Goal: Task Accomplishment & Management: Use online tool/utility

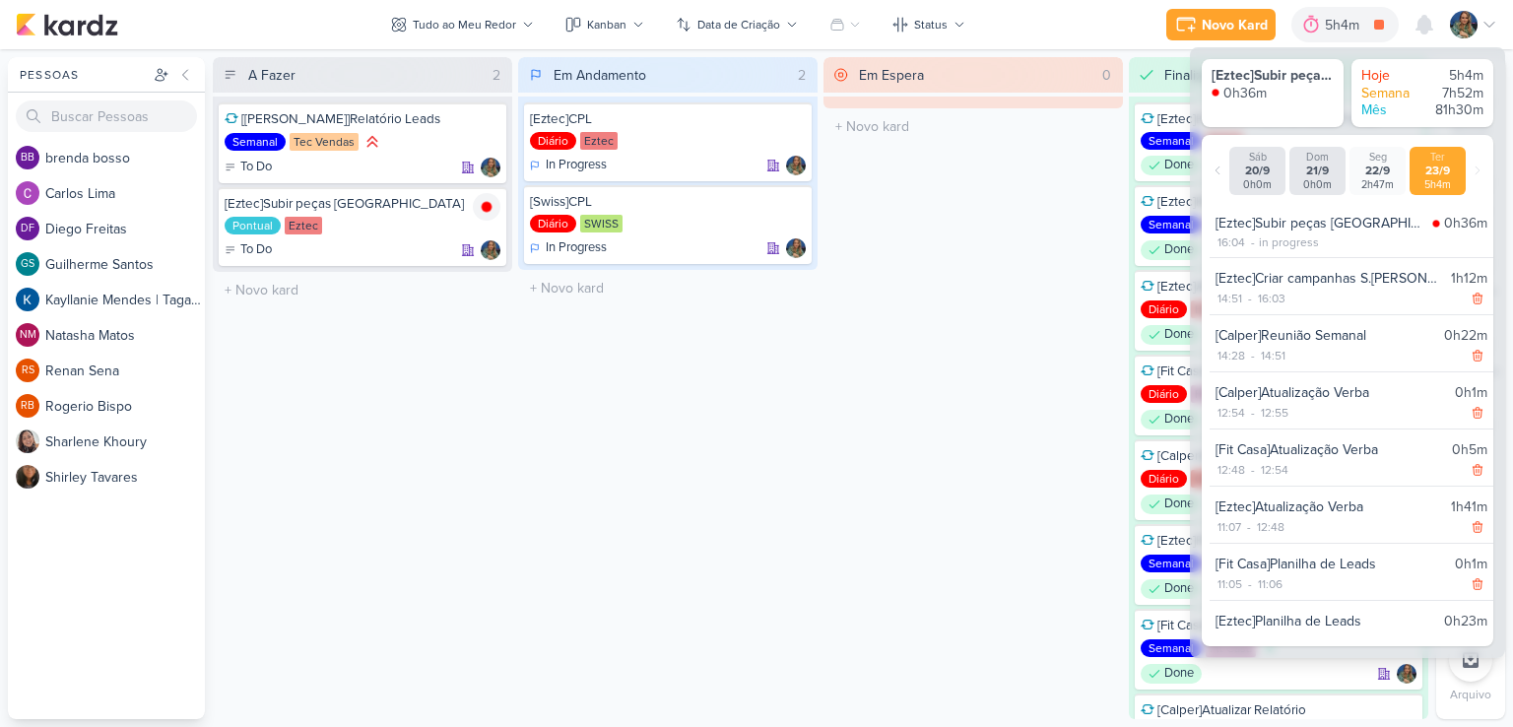
click at [1352, 27] on div "5h4m" at bounding box center [1345, 25] width 40 height 21
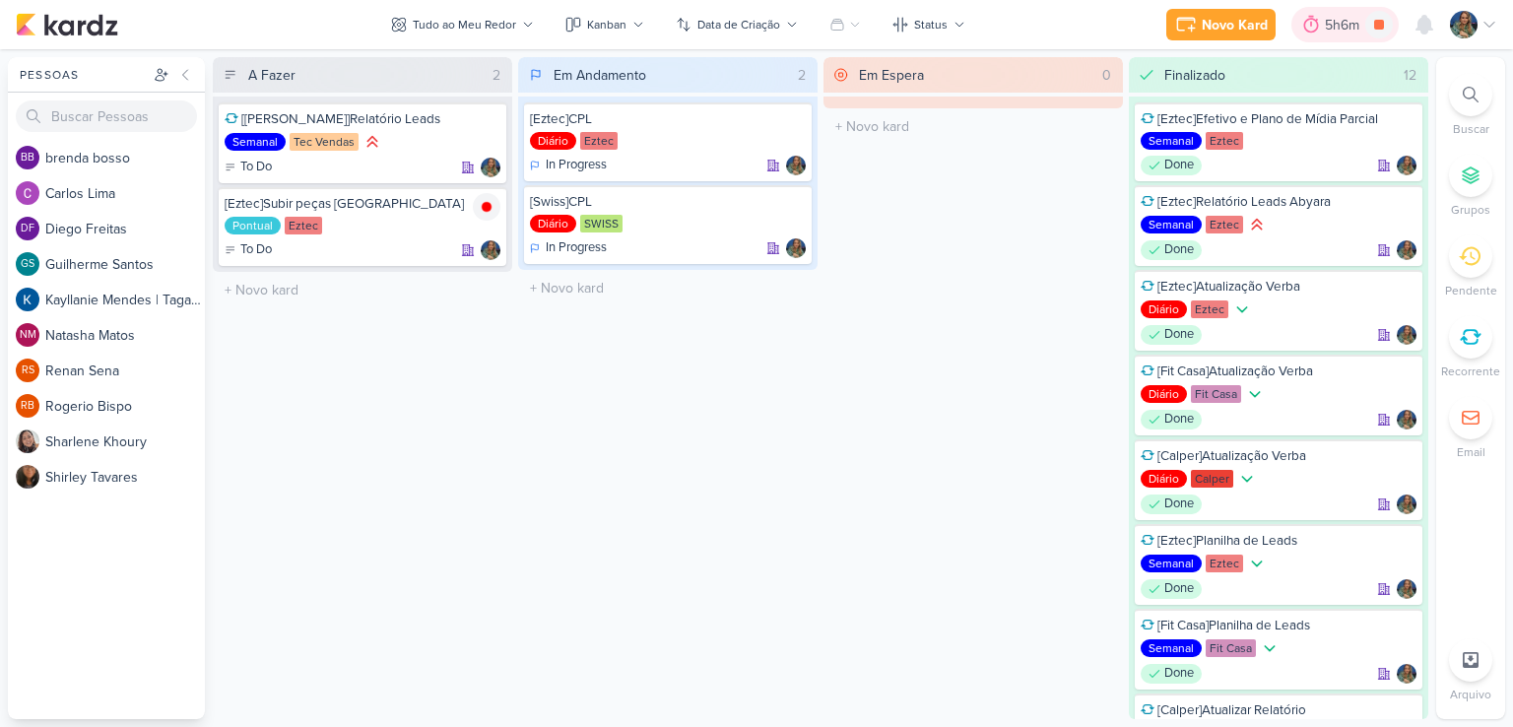
click at [1325, 29] on div "5h6m" at bounding box center [1345, 25] width 40 height 21
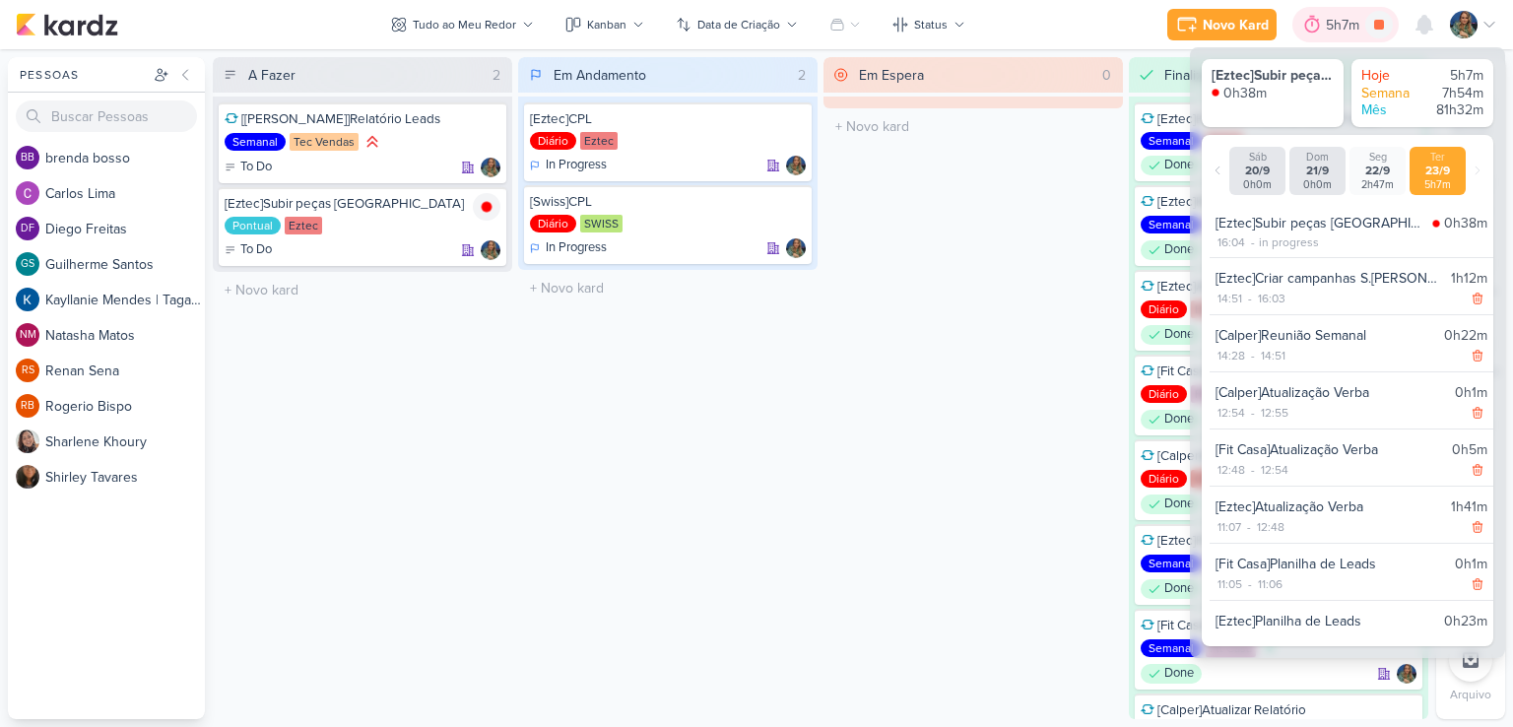
click at [1326, 29] on div "5h7m" at bounding box center [1345, 25] width 39 height 21
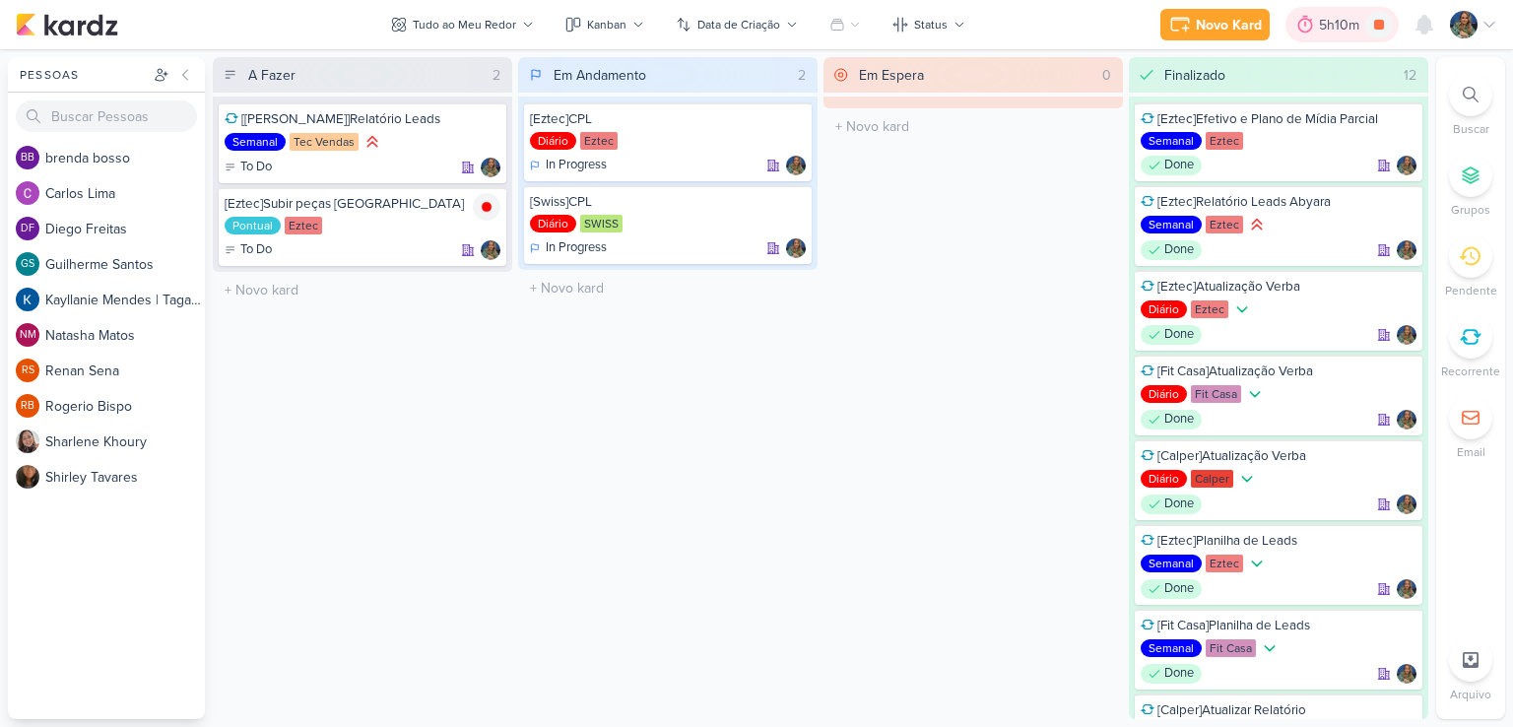
click at [1350, 34] on div "5h10m" at bounding box center [1342, 25] width 46 height 21
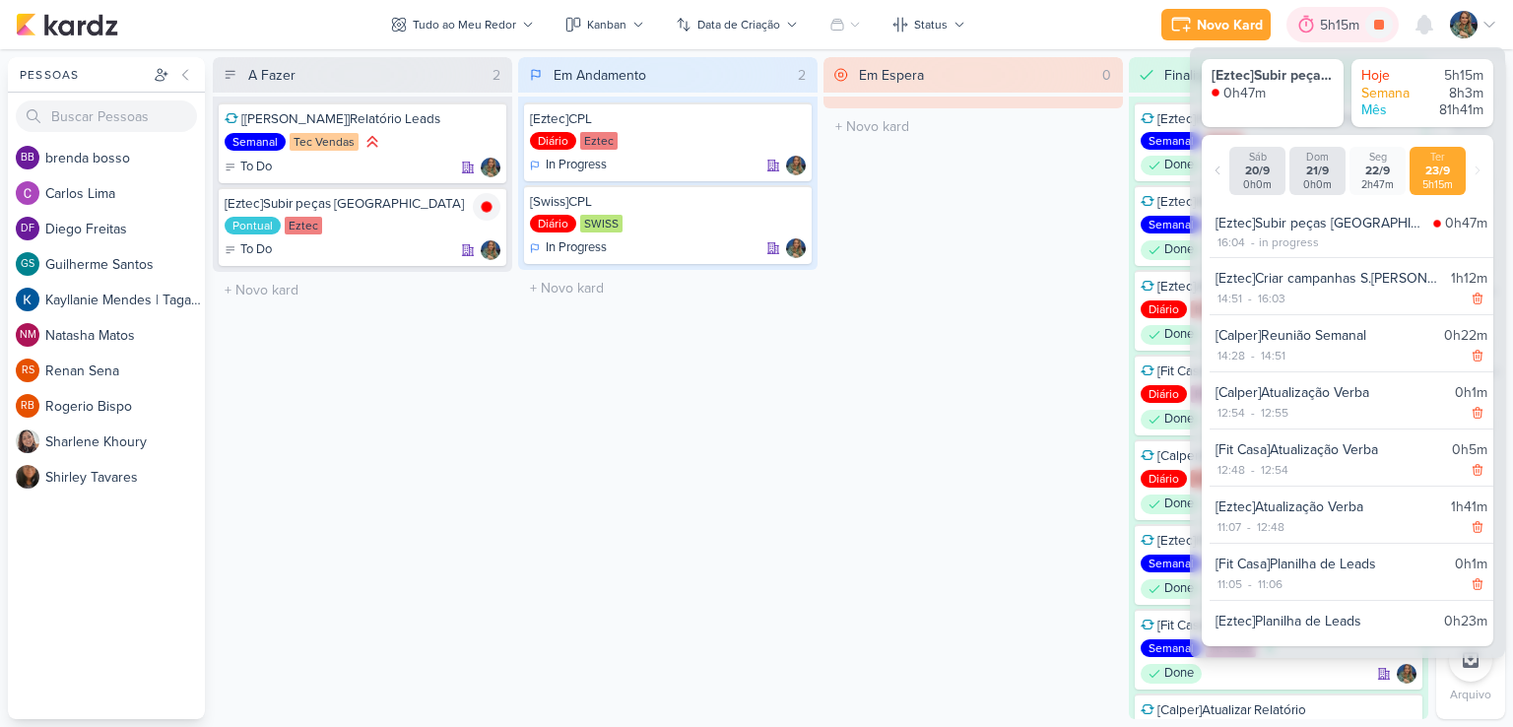
click at [1348, 34] on div "5h15m" at bounding box center [1342, 25] width 45 height 21
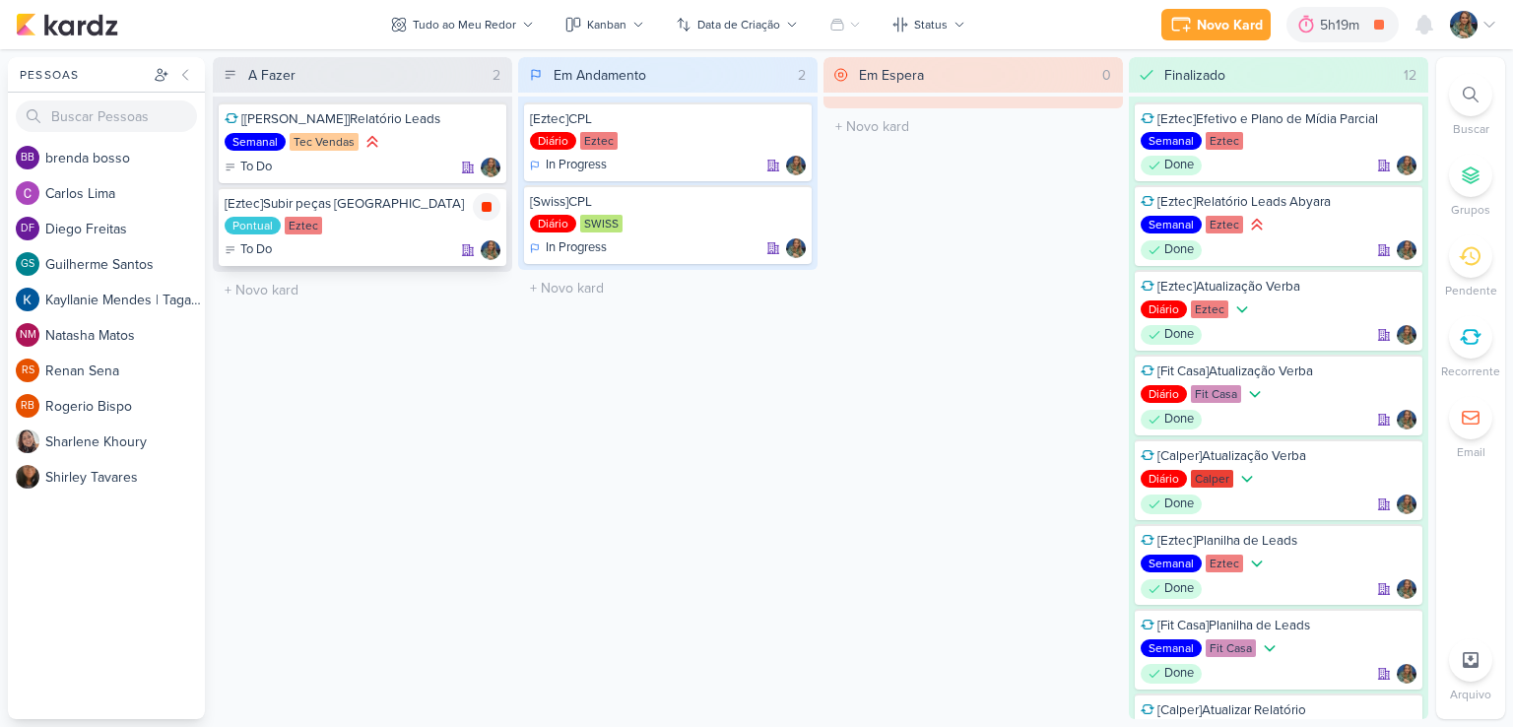
click at [481, 210] on icon at bounding box center [487, 207] width 16 height 16
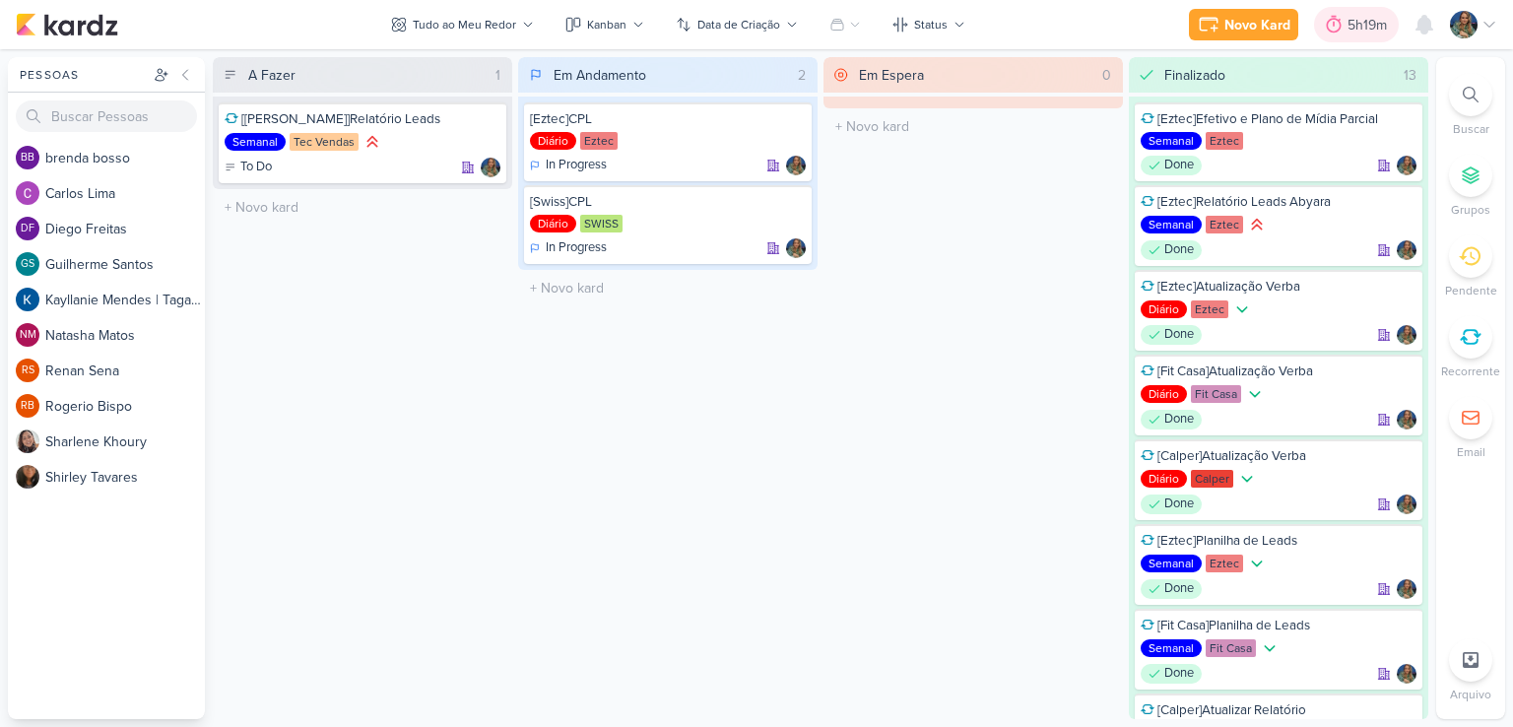
click at [1344, 26] on div at bounding box center [1334, 25] width 28 height 32
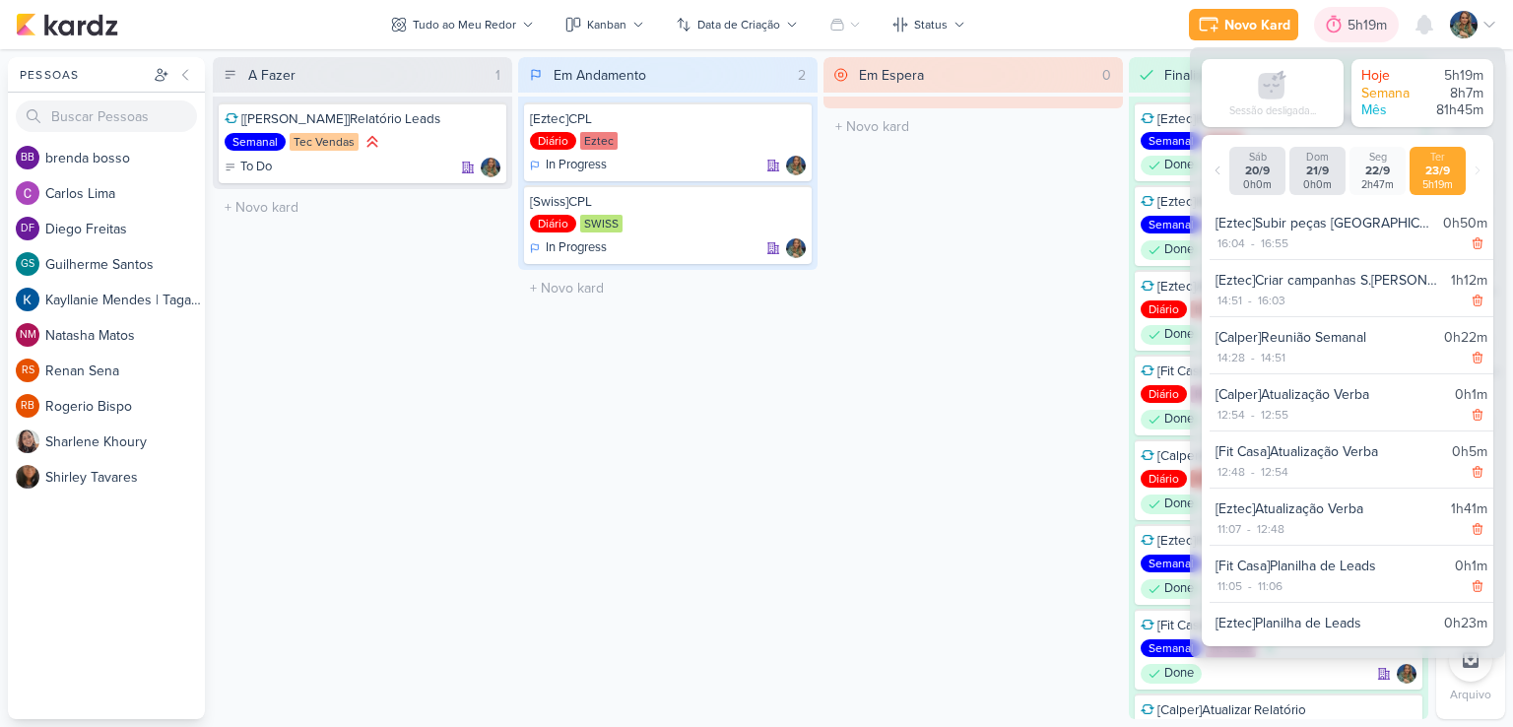
click at [1344, 26] on div at bounding box center [1334, 25] width 28 height 32
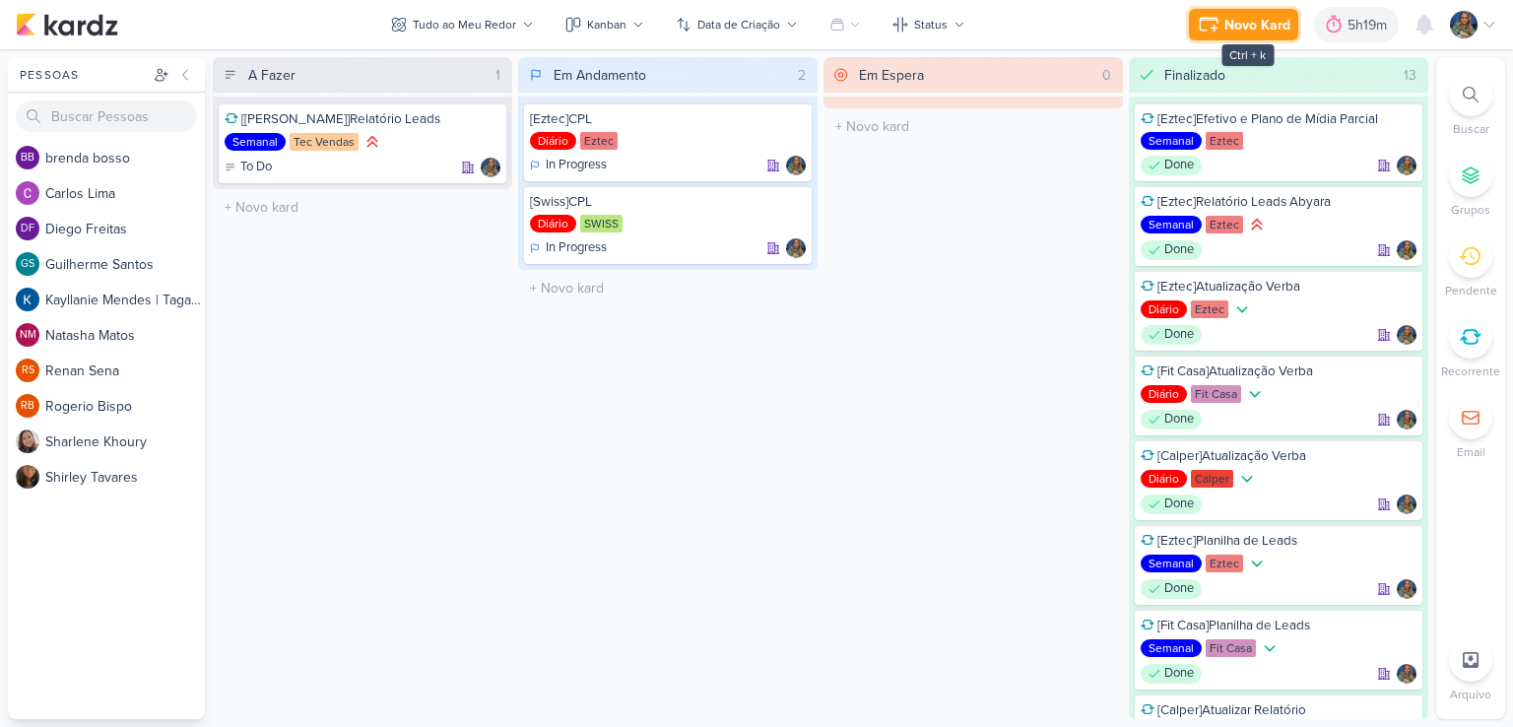
click at [1246, 29] on div "Novo Kard" at bounding box center [1258, 25] width 66 height 21
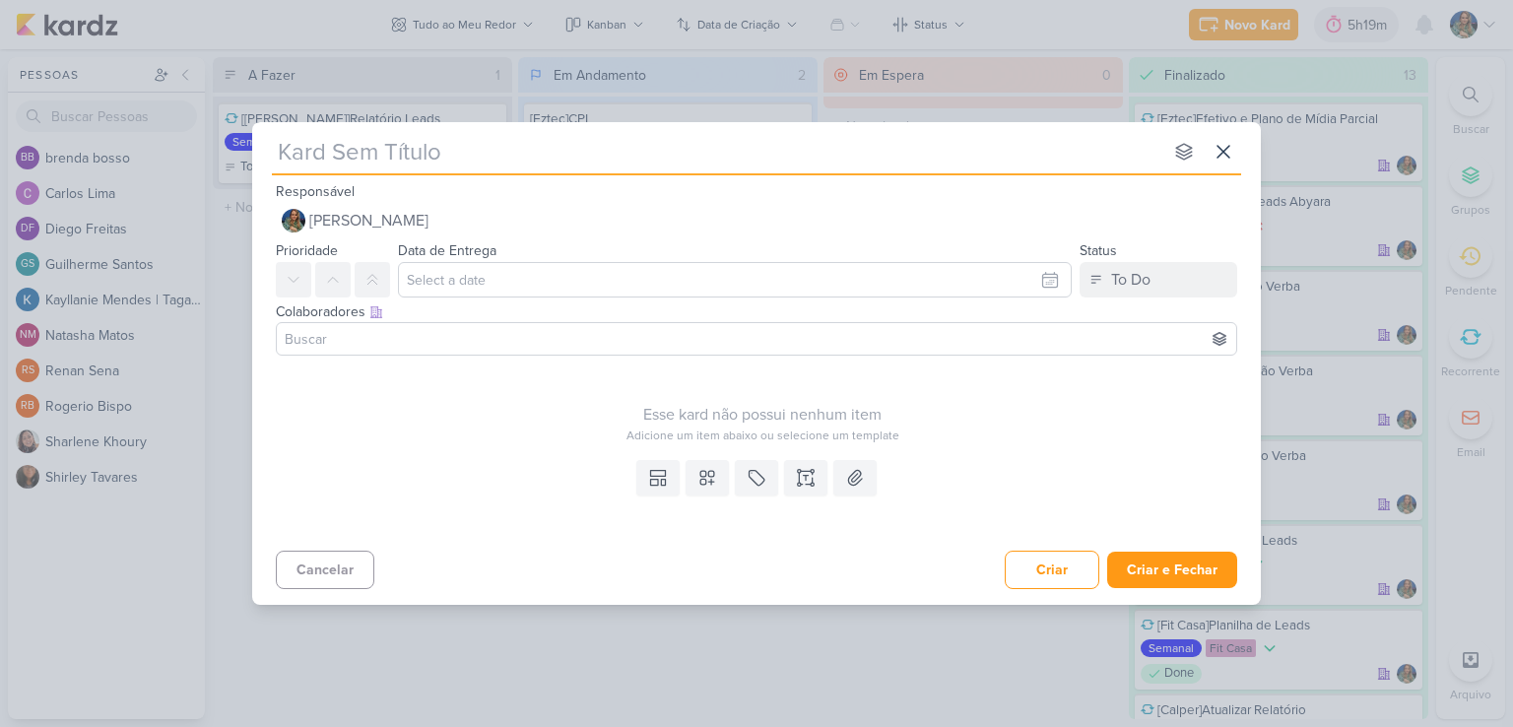
type input "["
type input "[Ezt"
type input "[Eztec"
type input "[Eztec]Su"
type input "[Eztec]Subir pe"
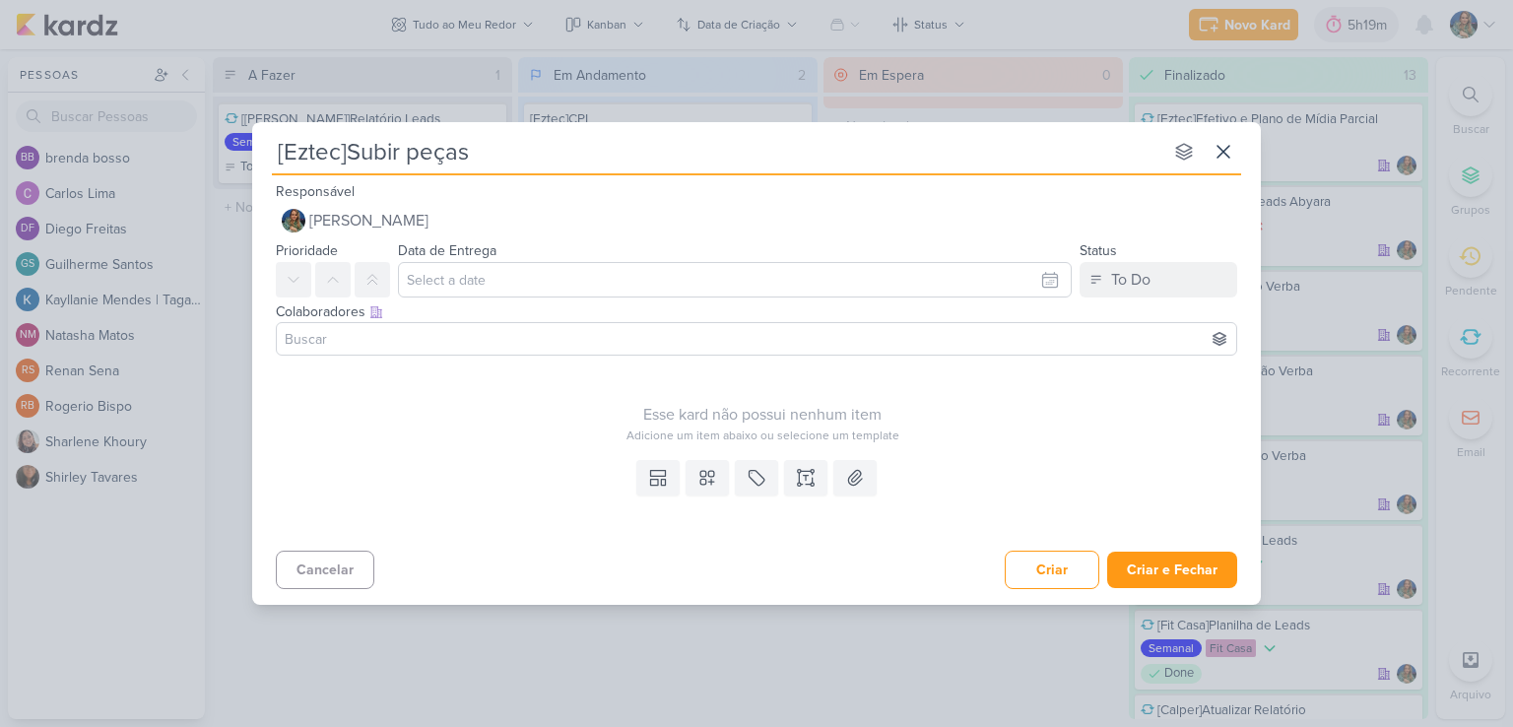
type input "[Eztec]Subir peças S"
type input "[Eztec]Subir peças SCS"
click at [719, 475] on button at bounding box center [707, 477] width 43 height 35
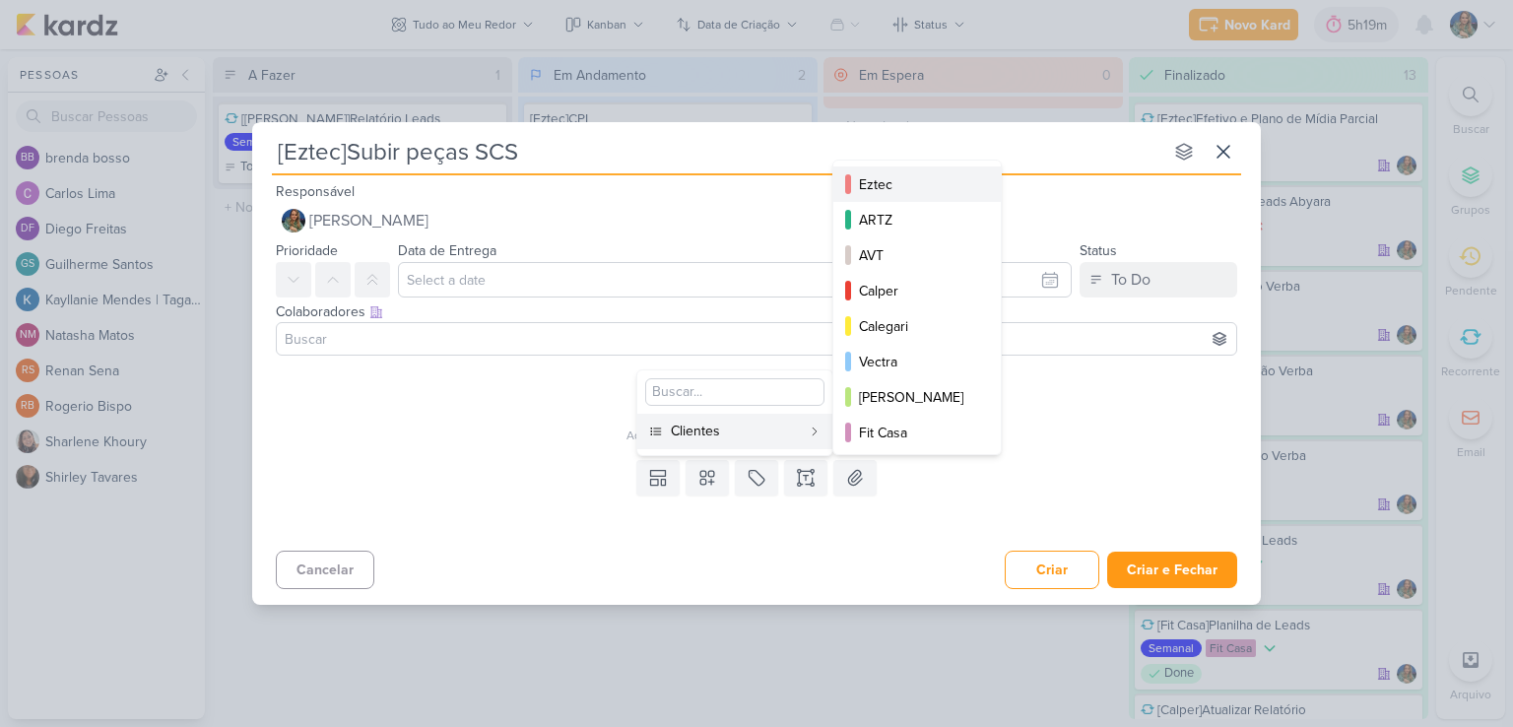
click at [884, 186] on div "Eztec" at bounding box center [918, 184] width 118 height 21
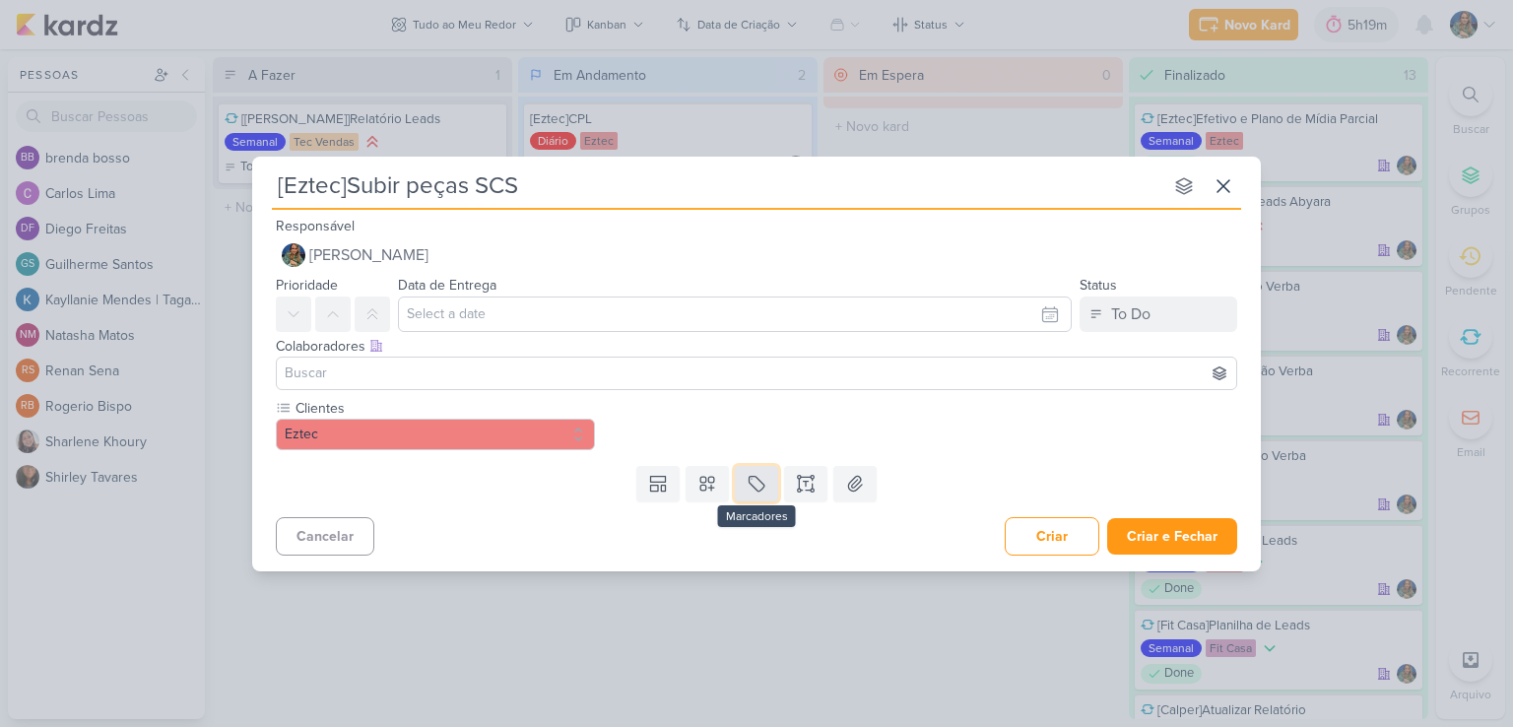
click at [750, 482] on icon at bounding box center [757, 483] width 15 height 15
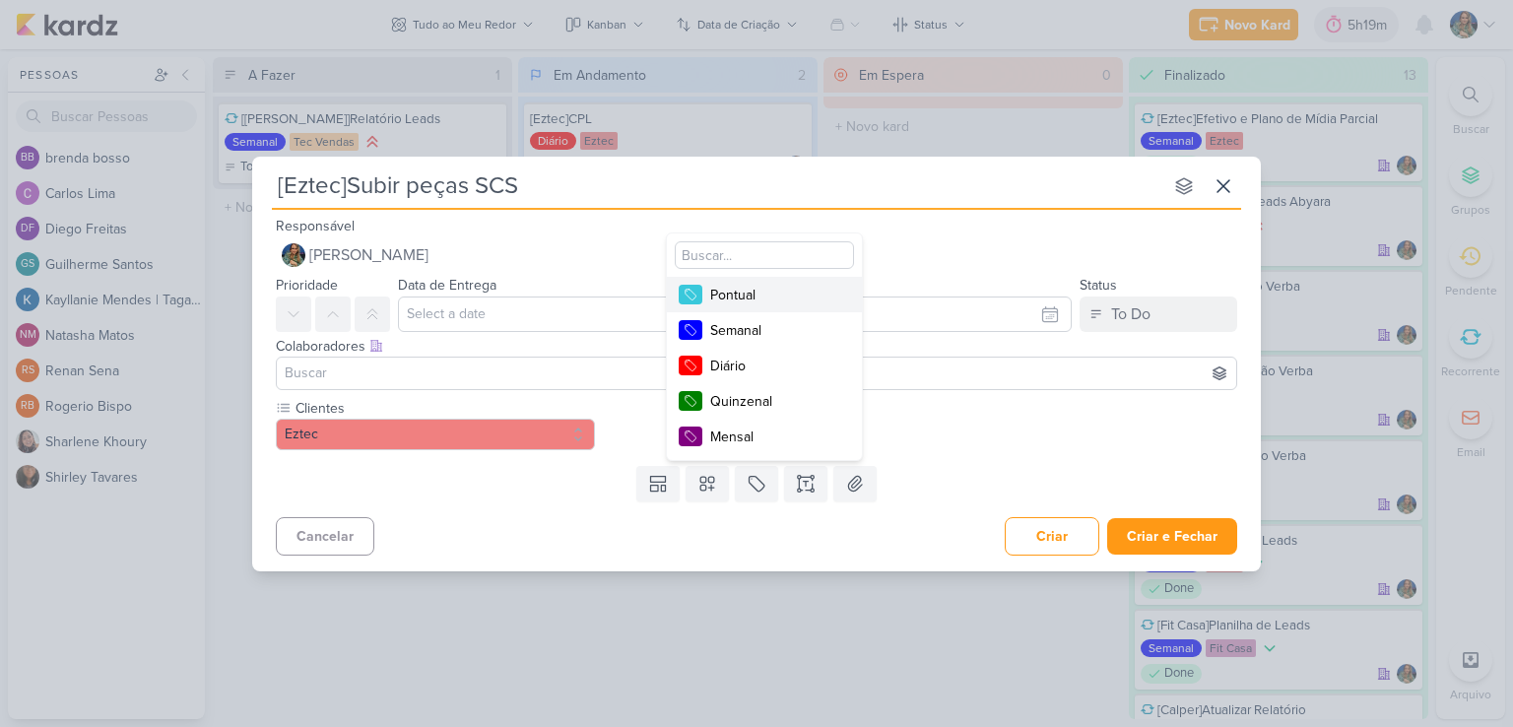
click at [761, 293] on div "Pontual" at bounding box center [774, 295] width 128 height 21
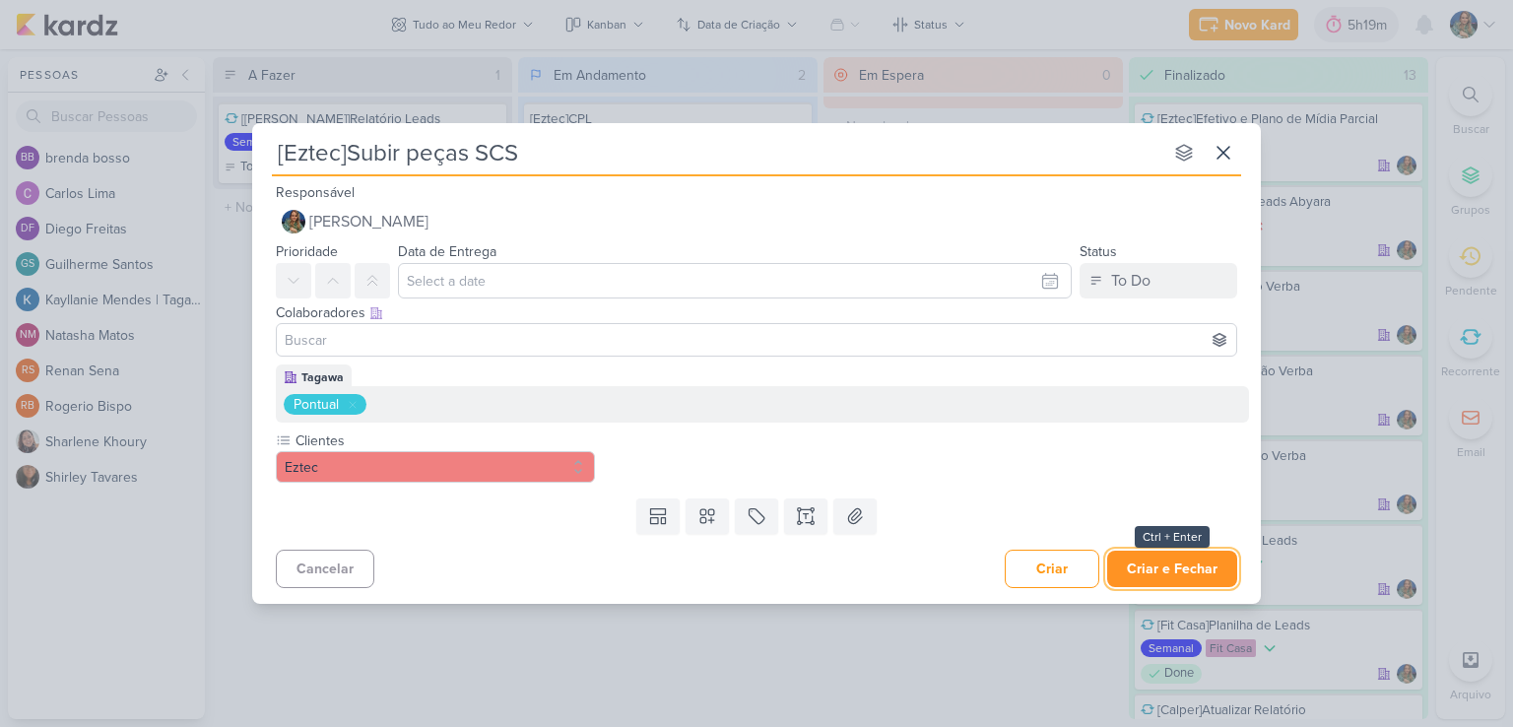
click at [1154, 561] on button "Criar e Fechar" at bounding box center [1172, 569] width 130 height 36
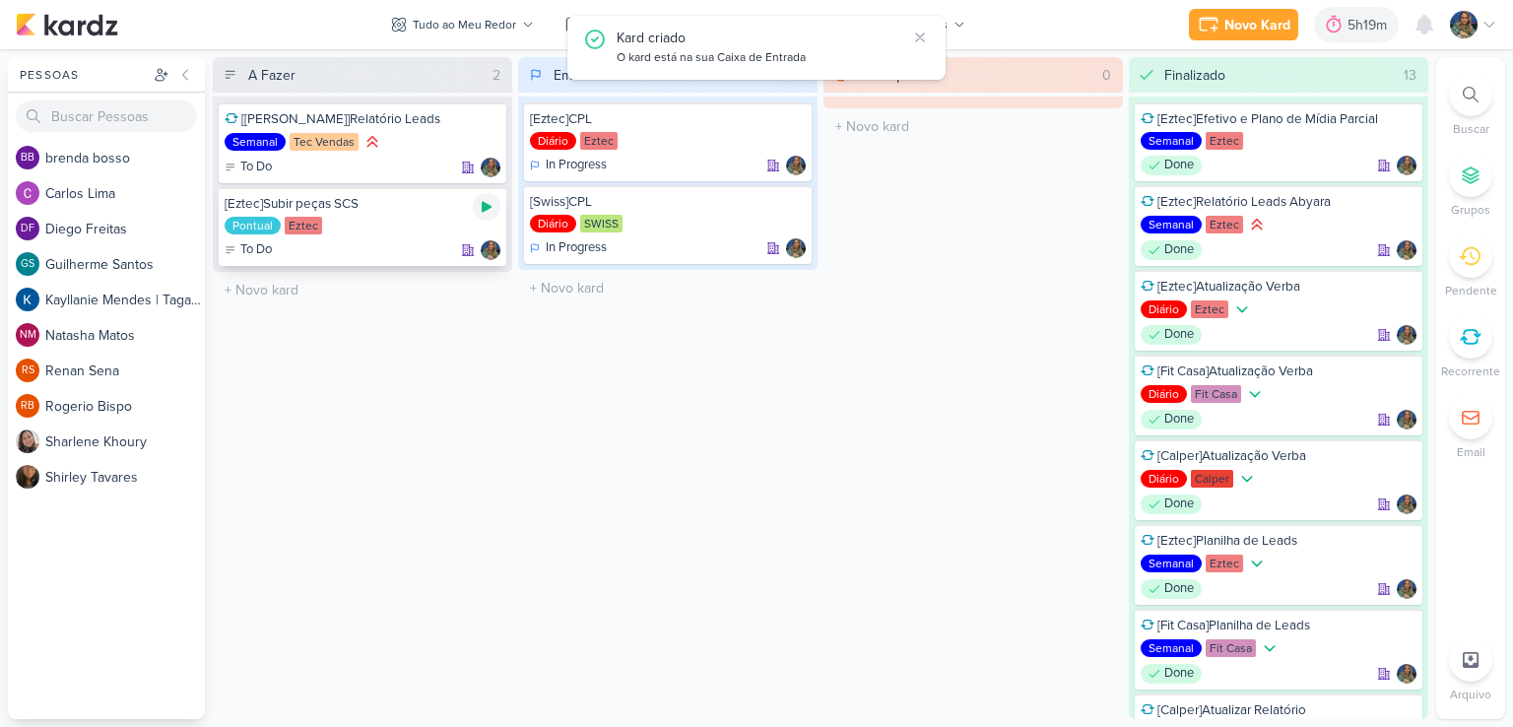
click at [481, 206] on icon at bounding box center [487, 207] width 16 height 16
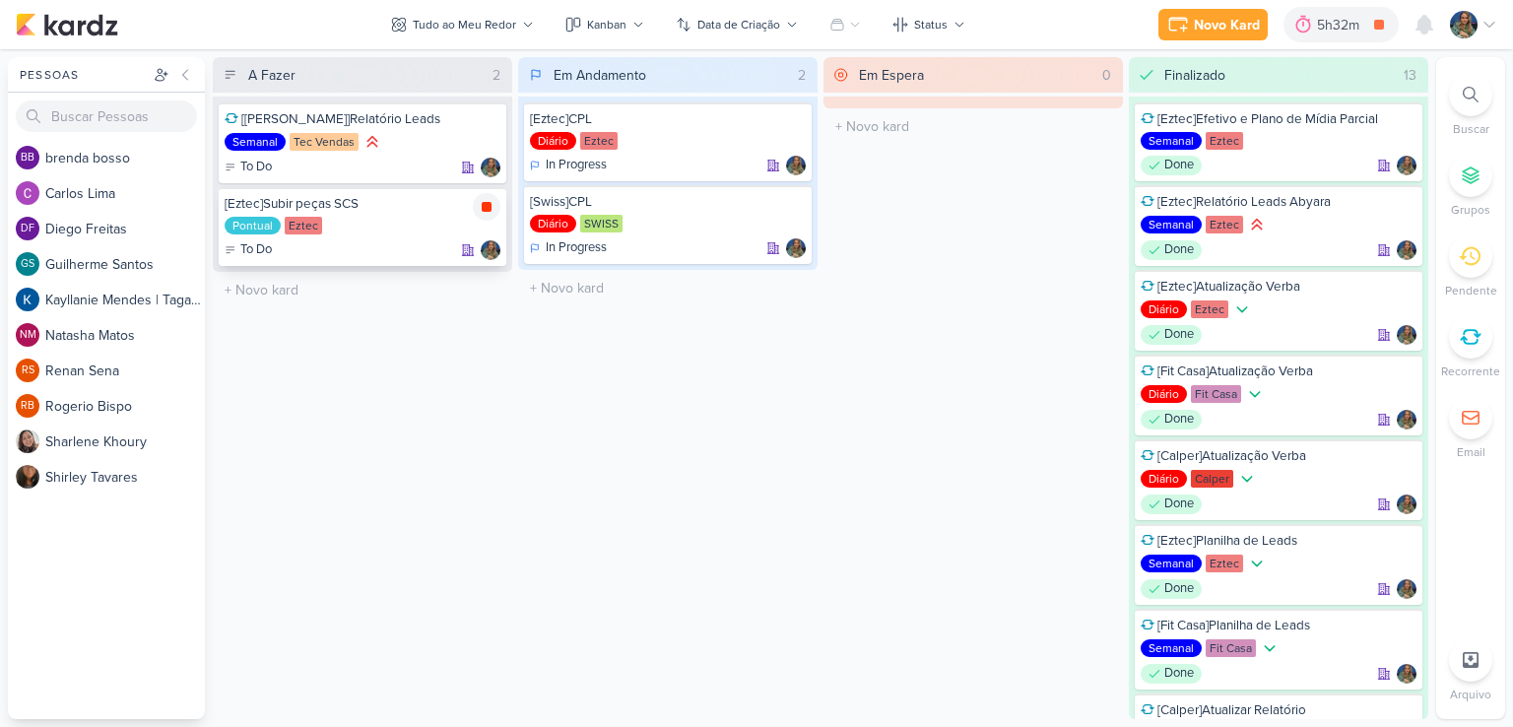
click at [487, 206] on icon at bounding box center [487, 207] width 10 height 10
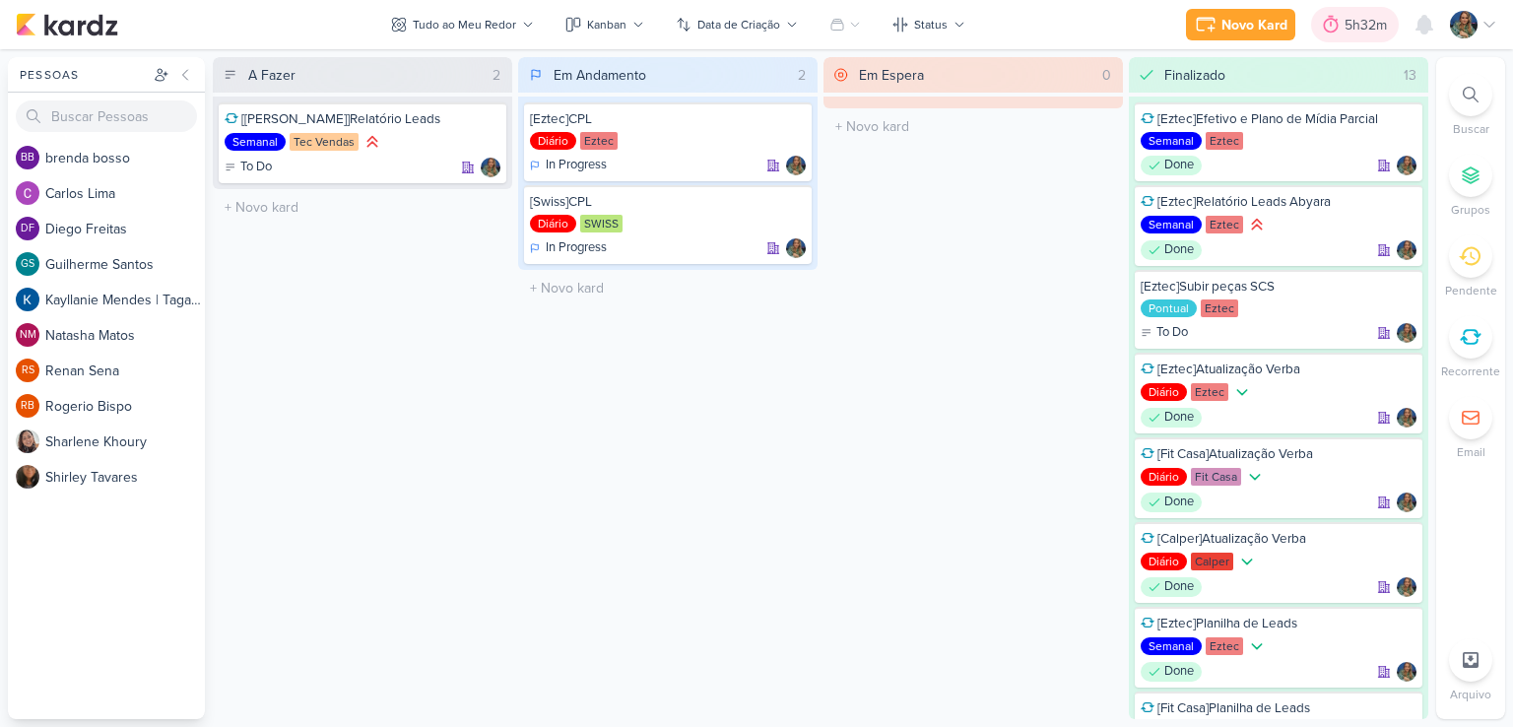
click at [1349, 32] on div "5h32m" at bounding box center [1369, 25] width 48 height 21
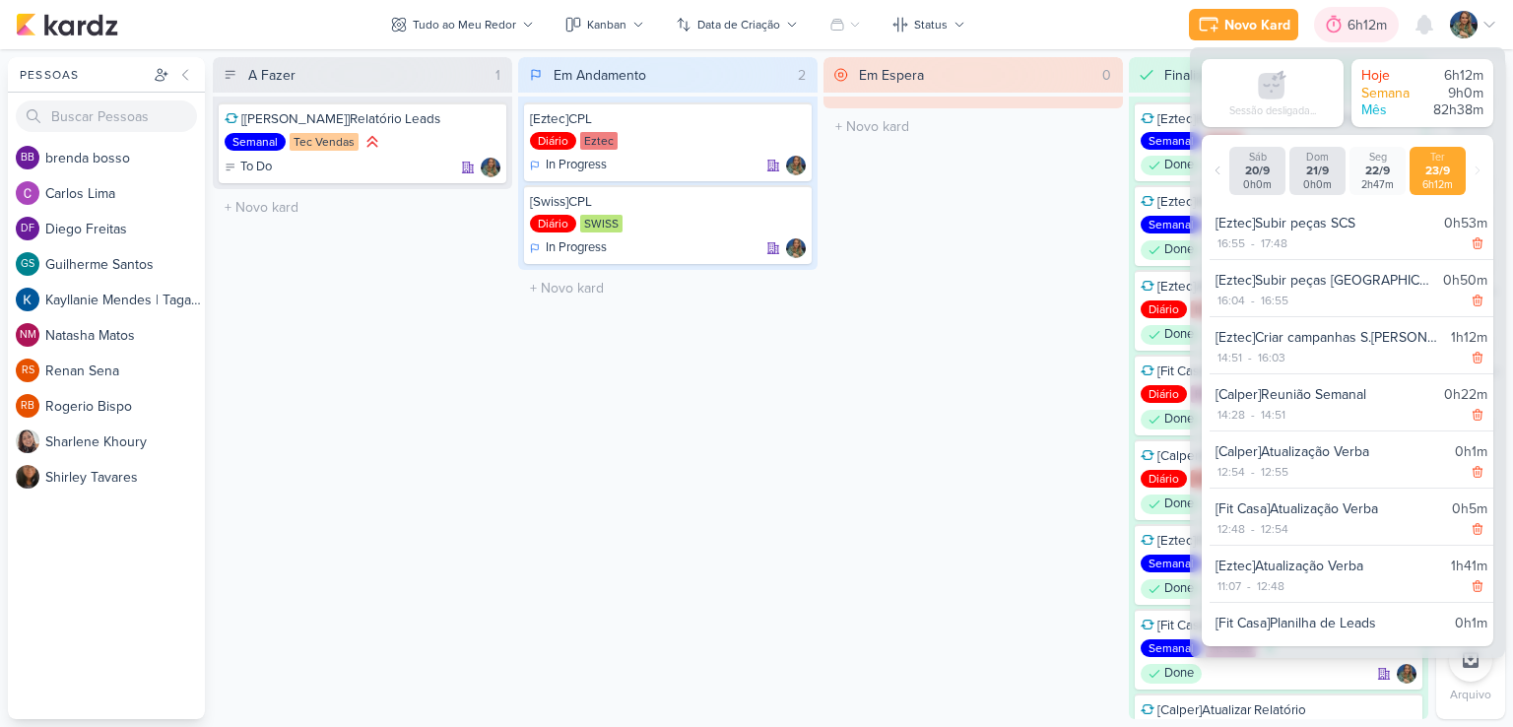
click at [1349, 32] on div "6h12m" at bounding box center [1370, 25] width 45 height 21
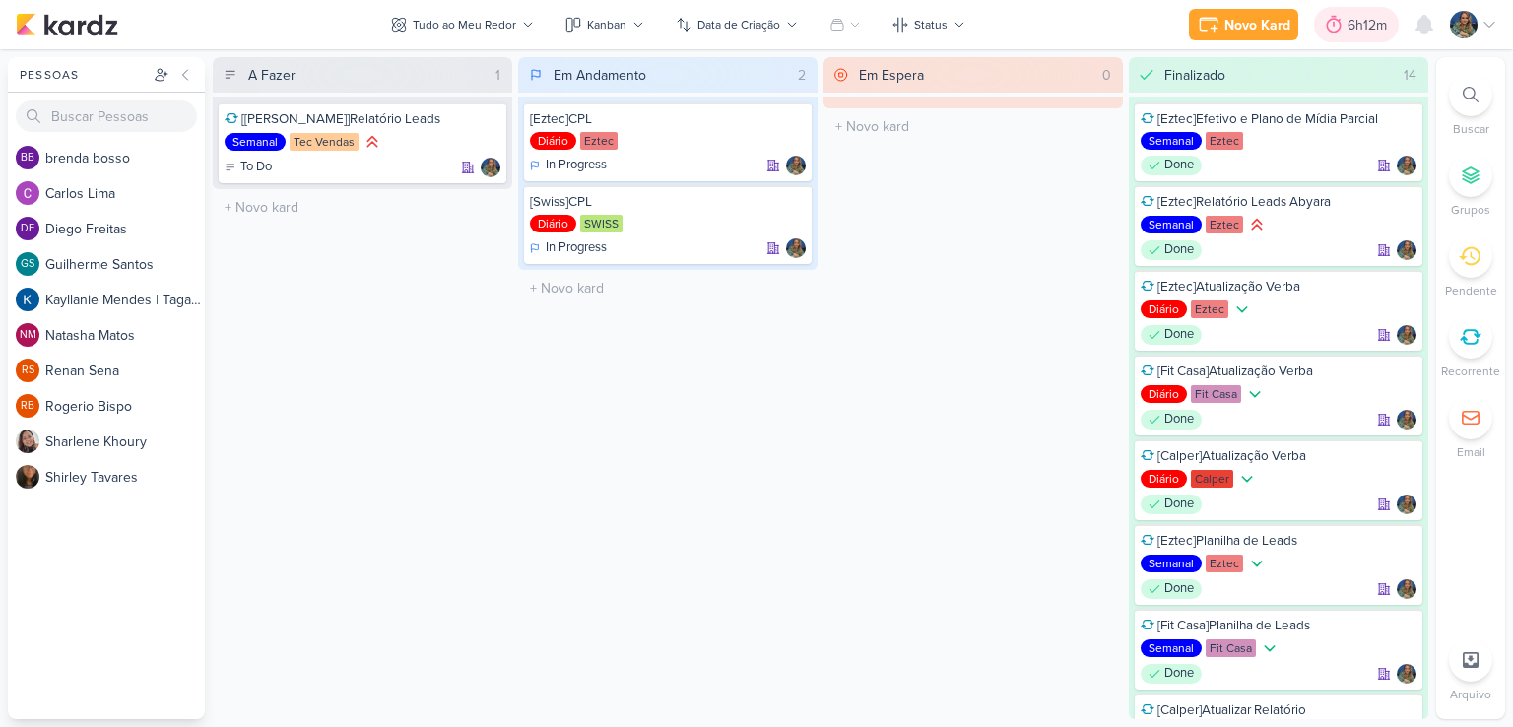
click at [1357, 32] on div "6h12m" at bounding box center [1370, 25] width 45 height 21
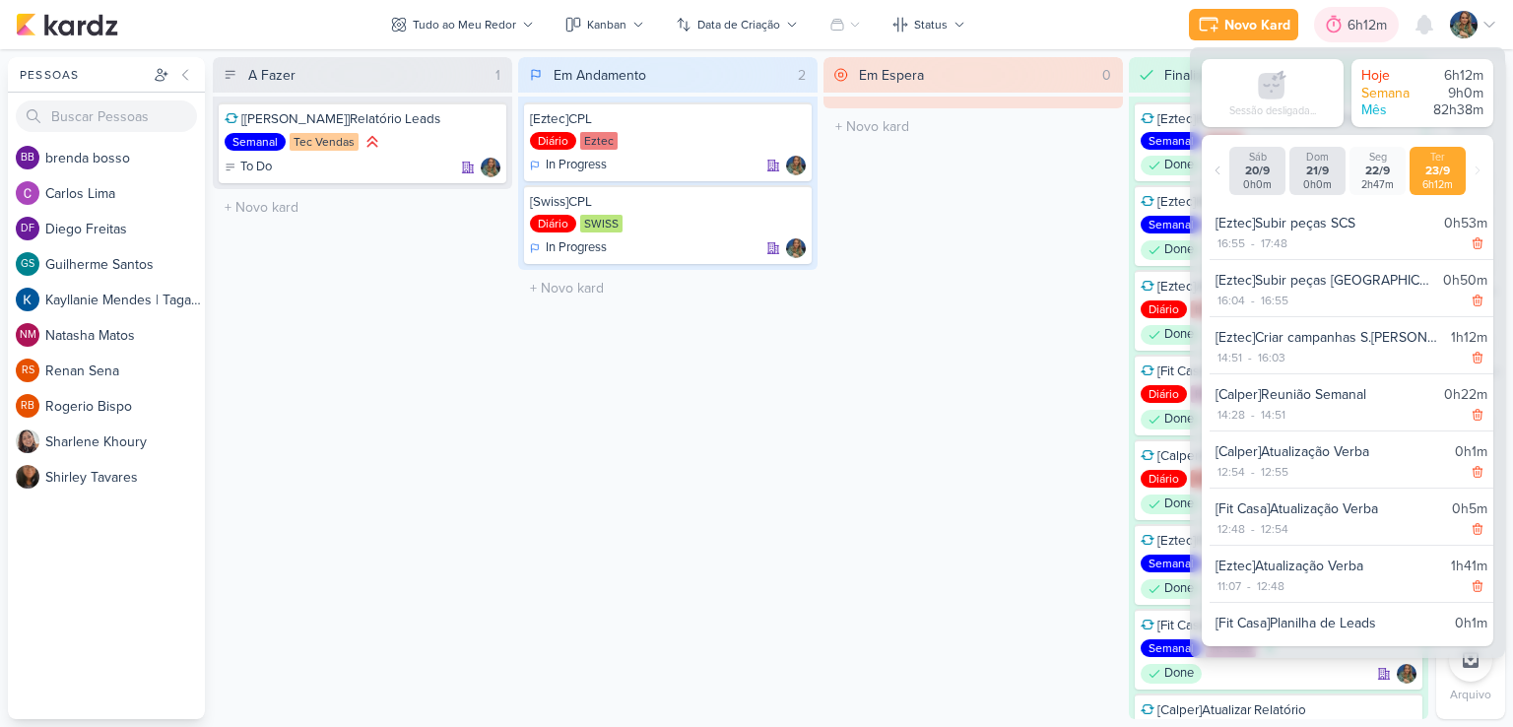
click at [1357, 32] on div "6h12m" at bounding box center [1370, 25] width 45 height 21
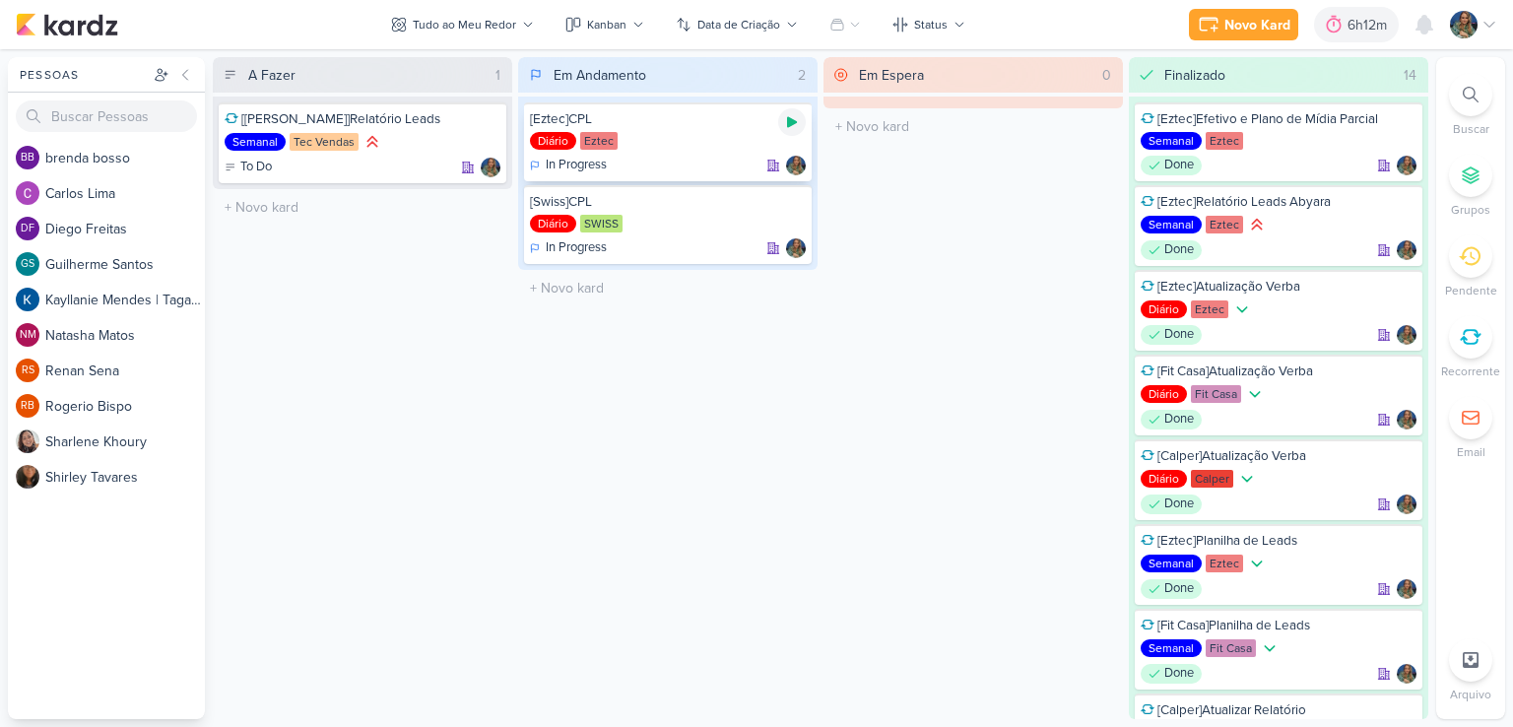
click at [800, 124] on div at bounding box center [792, 122] width 28 height 28
click at [790, 120] on icon at bounding box center [792, 122] width 10 height 10
click at [1352, 32] on div "6h19m" at bounding box center [1370, 25] width 45 height 21
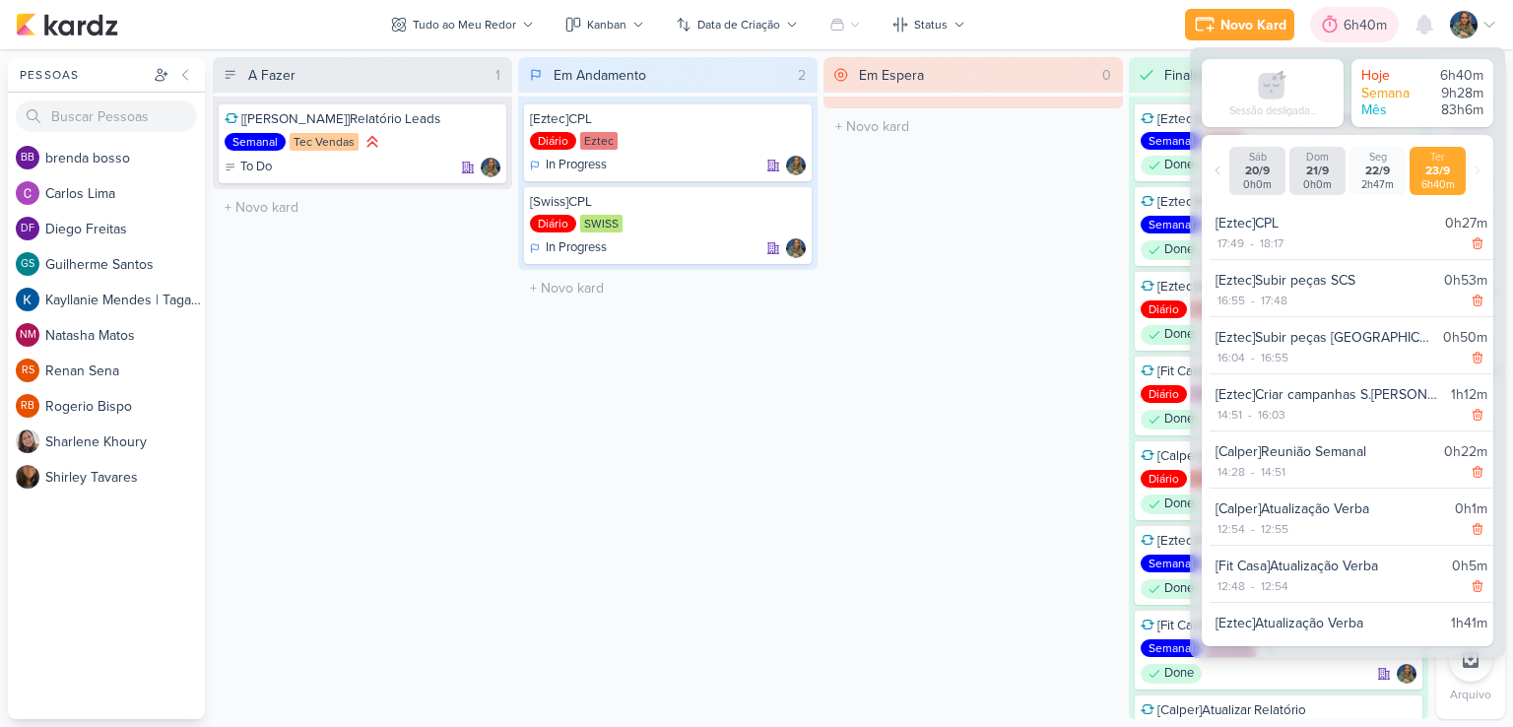
click at [1352, 32] on div "6h40m" at bounding box center [1368, 25] width 49 height 21
